Goal: Transaction & Acquisition: Book appointment/travel/reservation

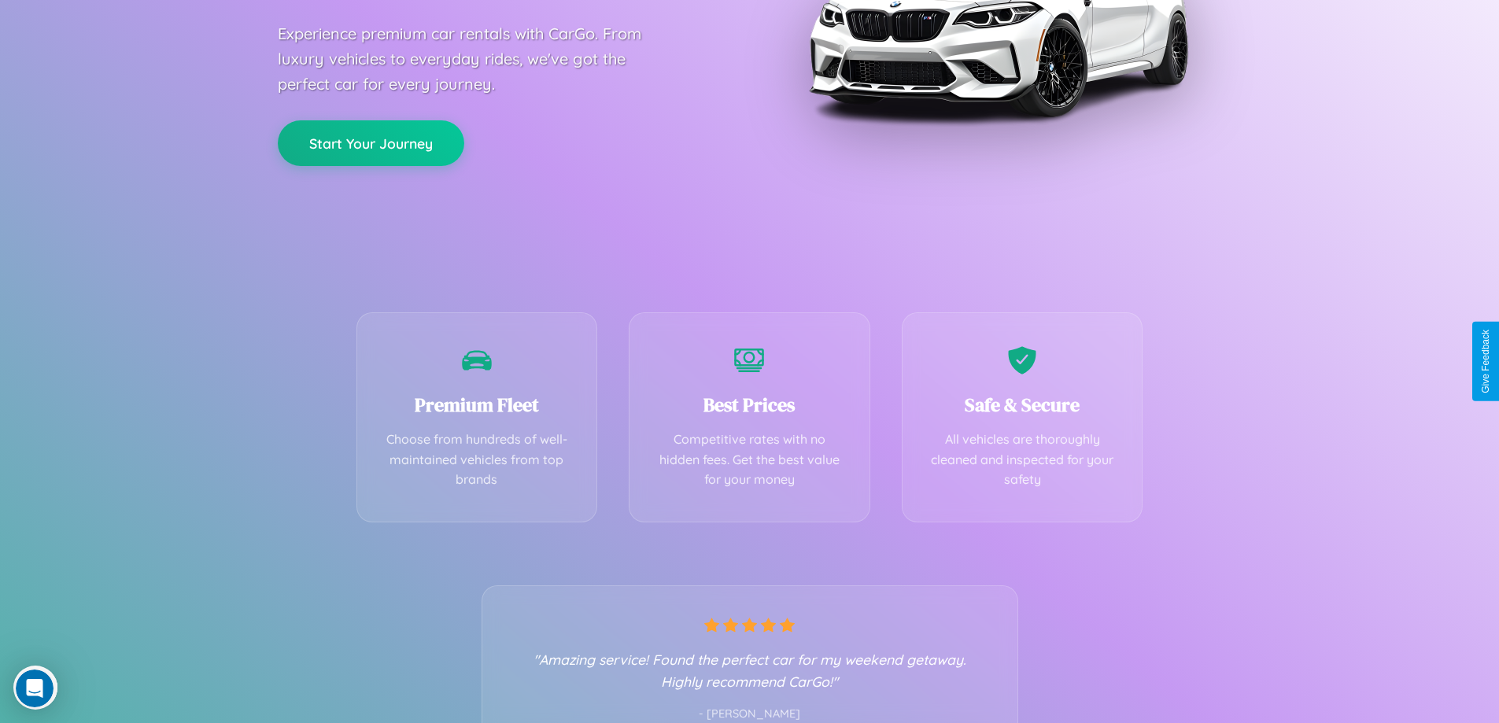
scroll to position [310, 0]
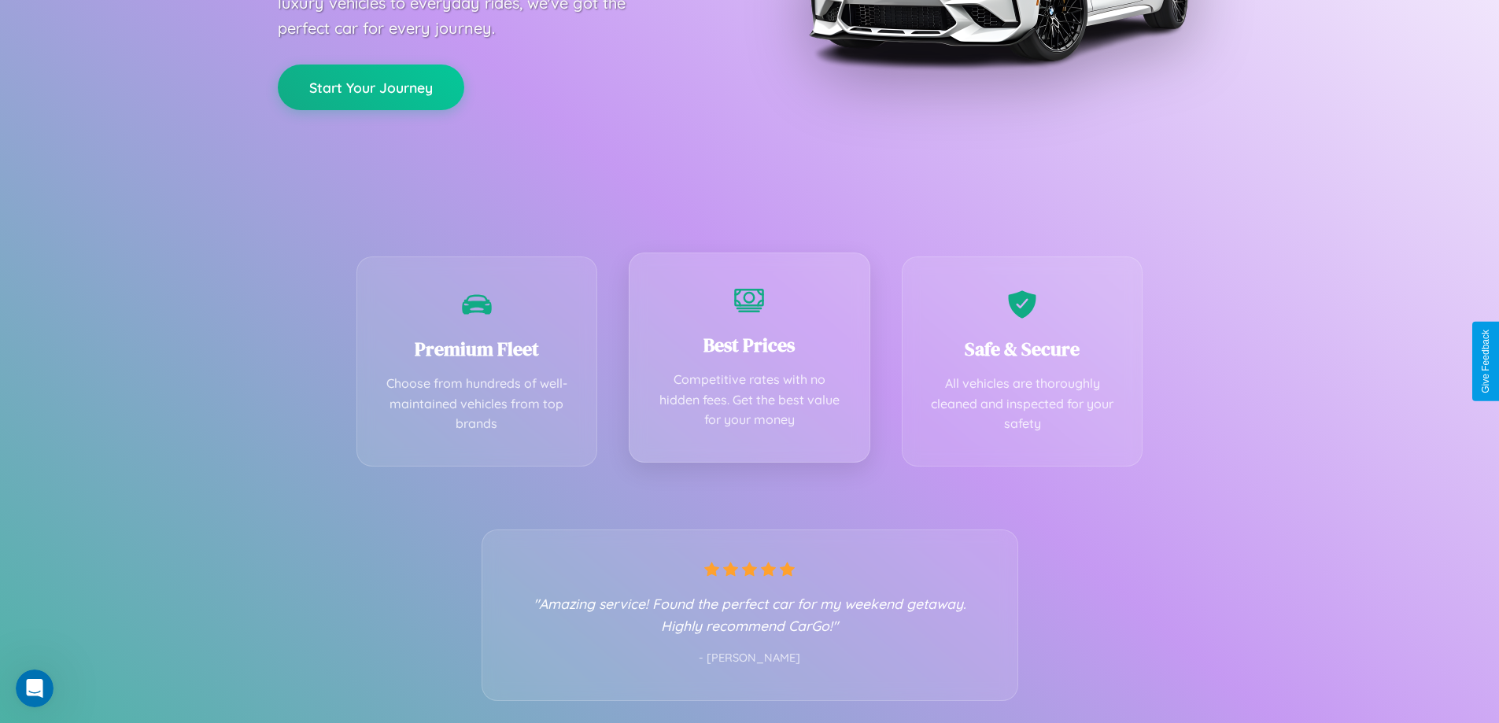
click at [749, 361] on div "Best Prices Competitive rates with no hidden fees. Get the best value for your …" at bounding box center [750, 358] width 242 height 210
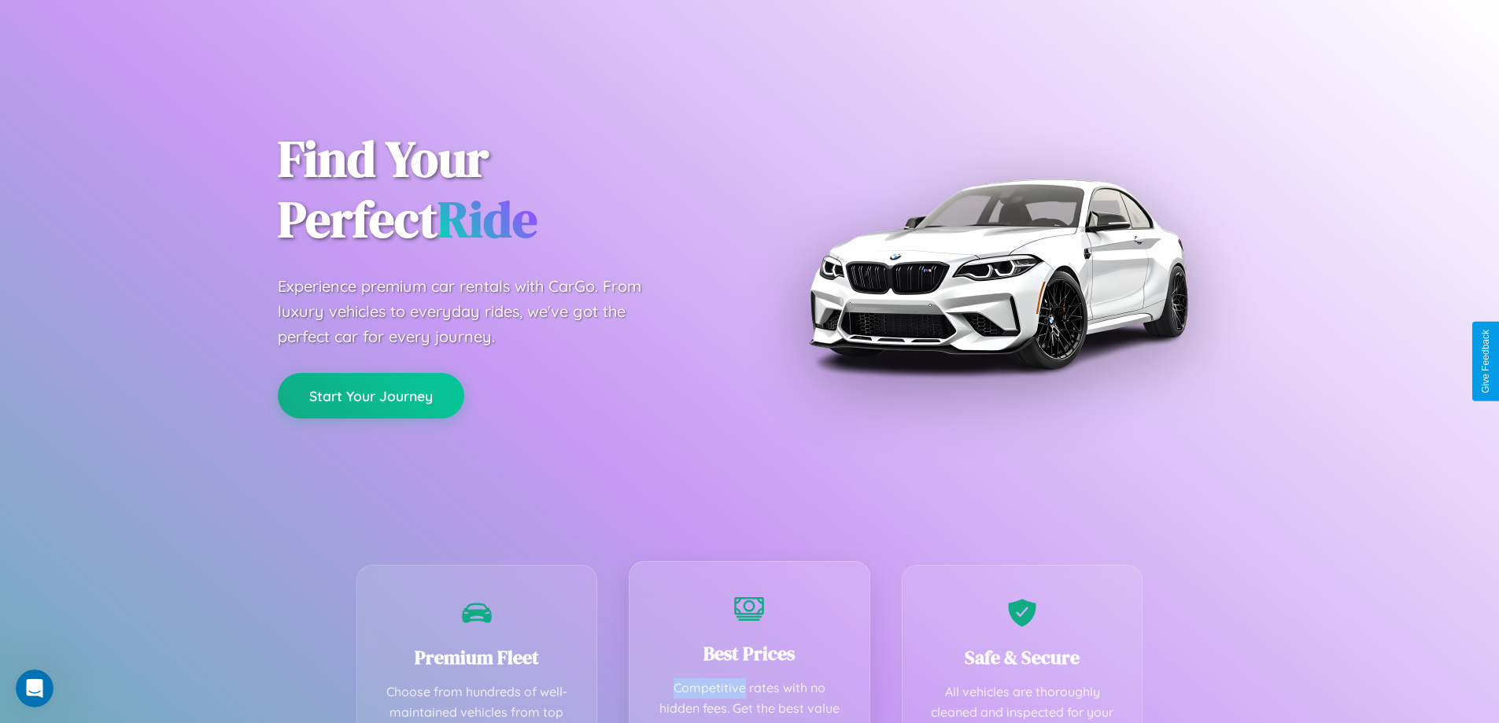
scroll to position [0, 0]
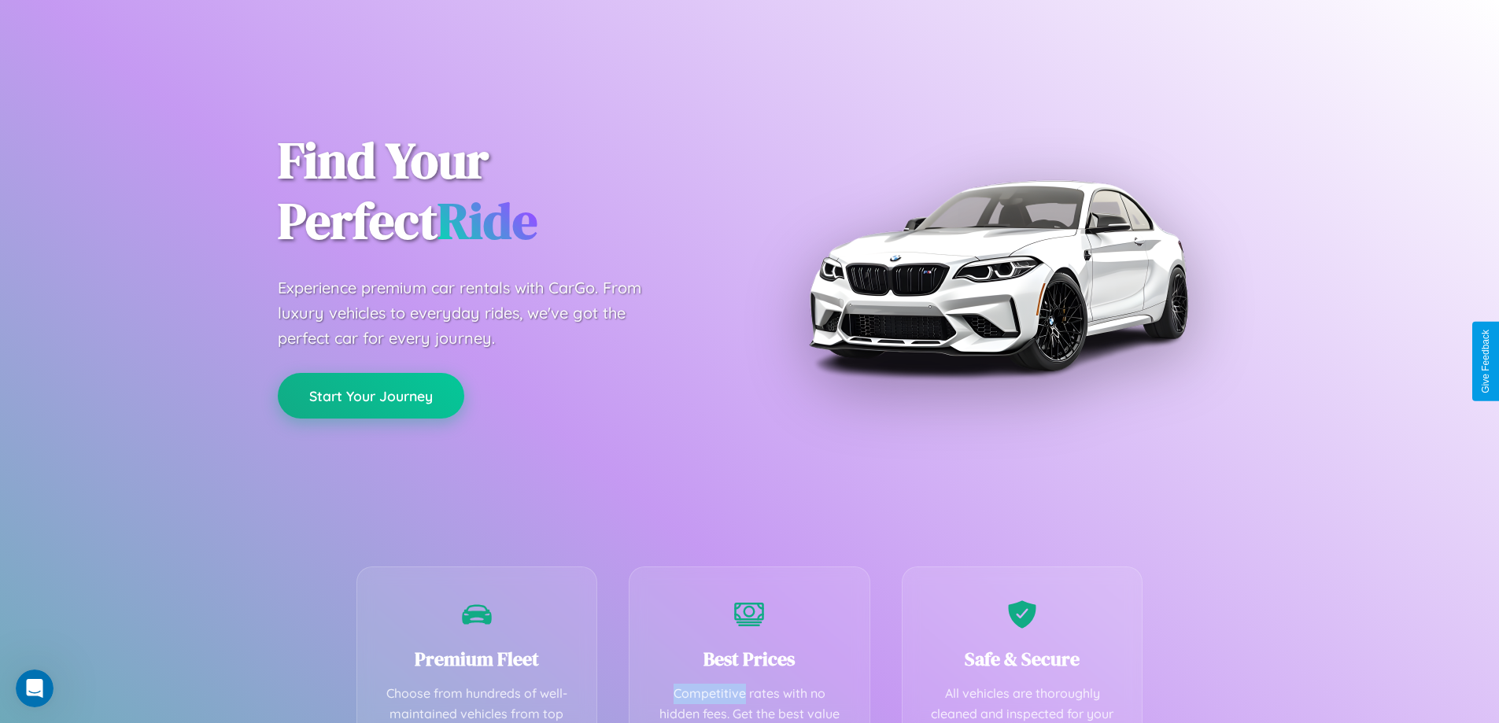
click at [371, 396] on button "Start Your Journey" at bounding box center [371, 396] width 186 height 46
click at [371, 395] on button "Start Your Journey" at bounding box center [371, 396] width 186 height 46
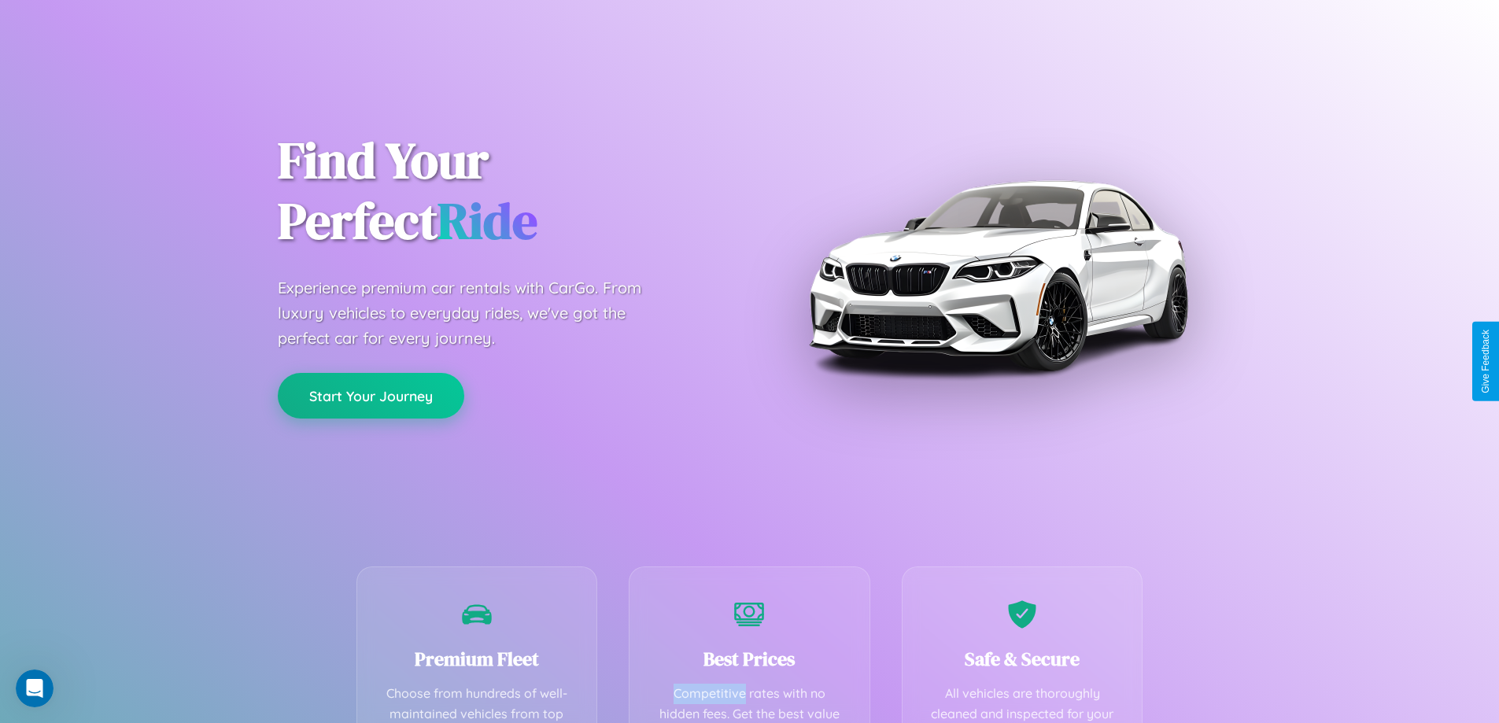
click at [371, 395] on button "Start Your Journey" at bounding box center [371, 396] width 186 height 46
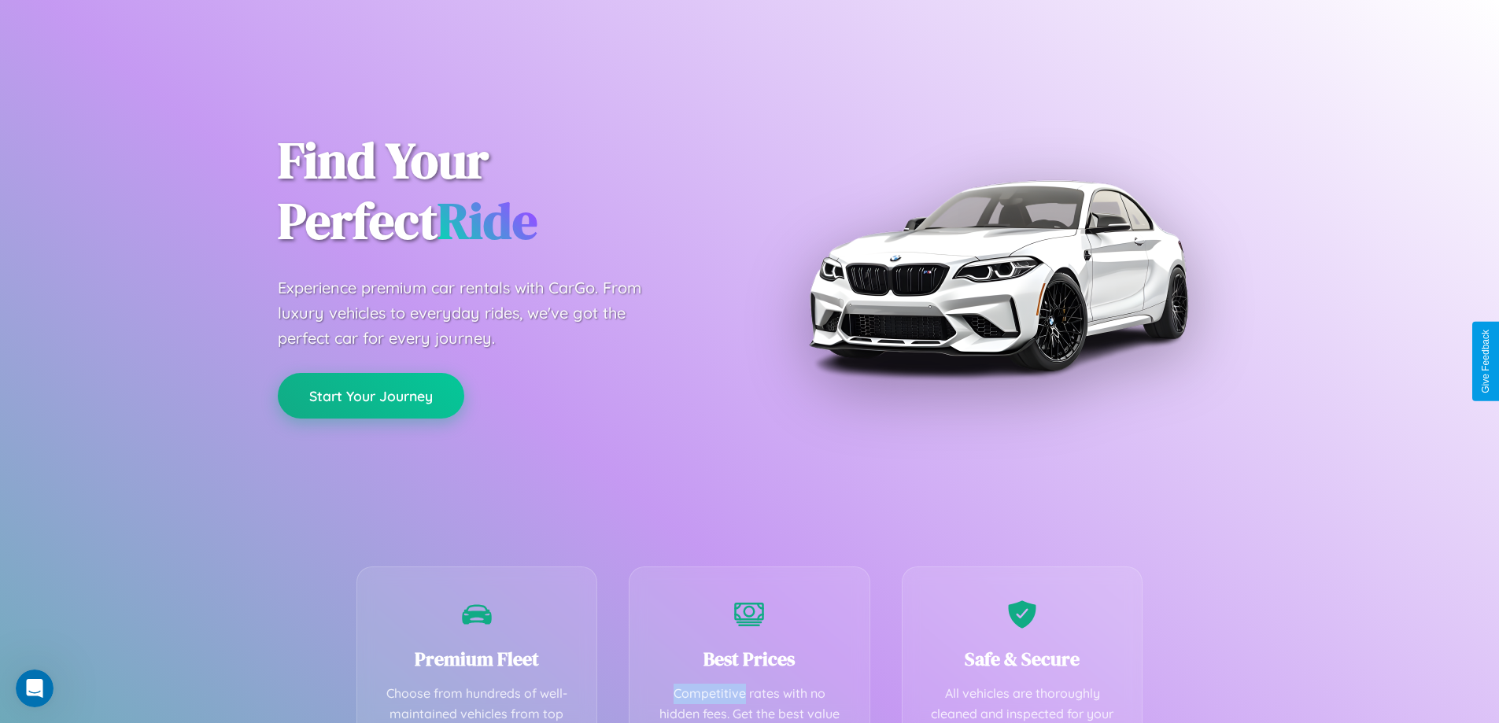
click at [371, 395] on button "Start Your Journey" at bounding box center [371, 396] width 186 height 46
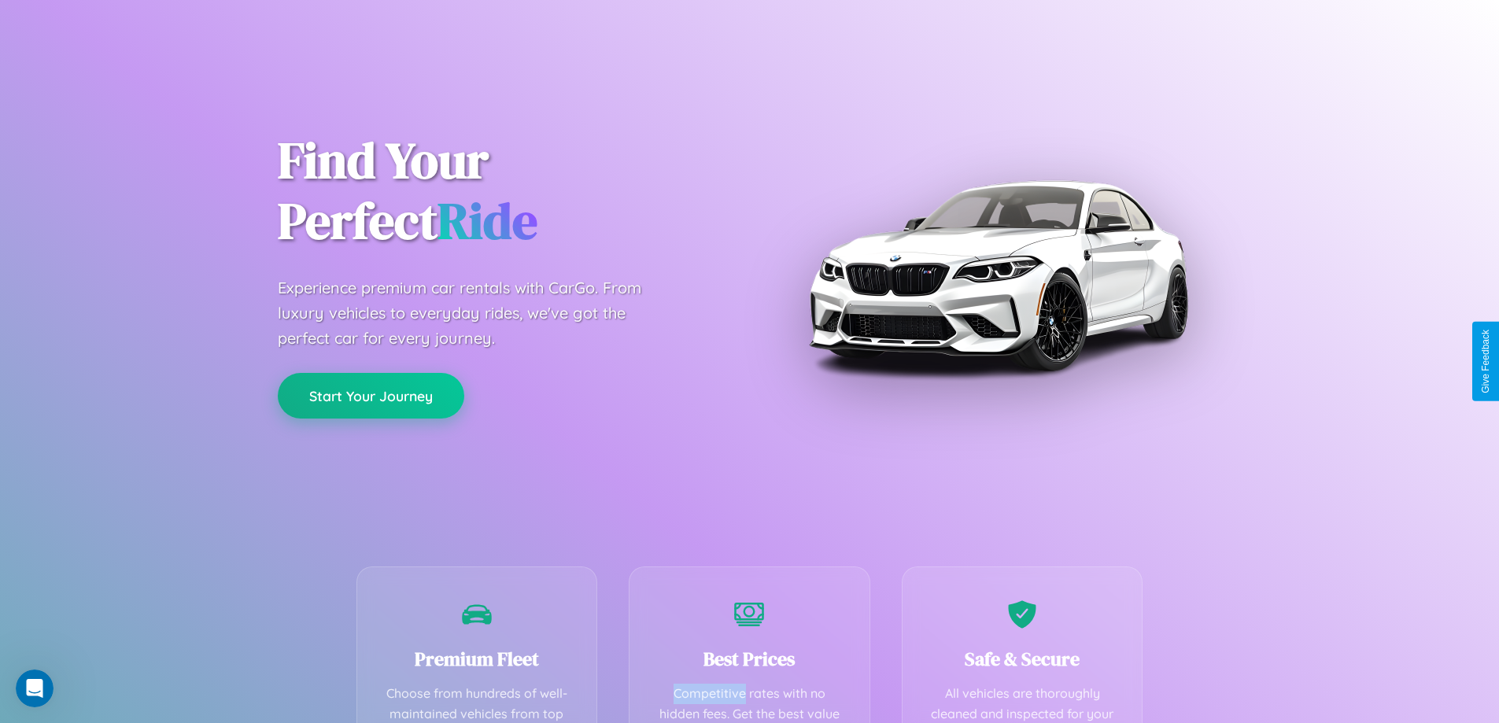
click at [371, 395] on button "Start Your Journey" at bounding box center [371, 396] width 186 height 46
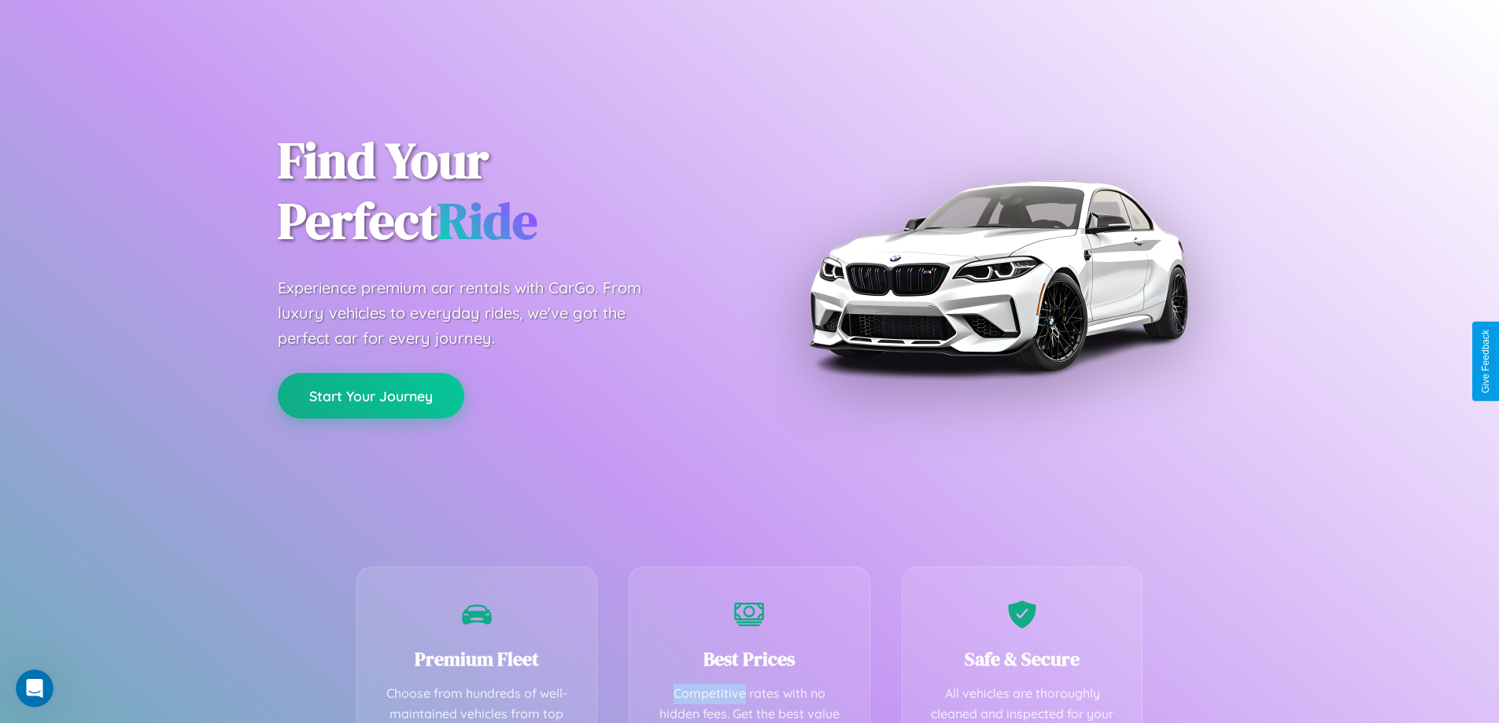
click at [371, 395] on button "Start Your Journey" at bounding box center [371, 396] width 186 height 46
